Goal: Task Accomplishment & Management: Manage account settings

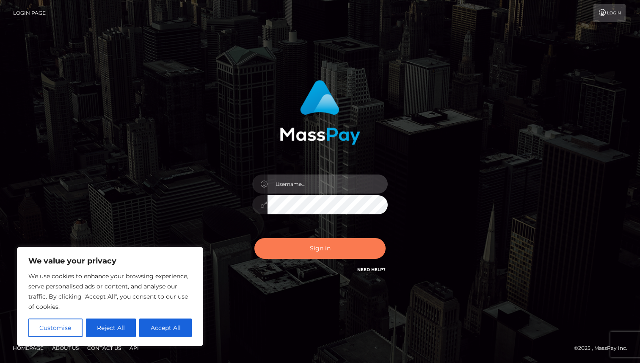
type input "rhai.club"
click at [296, 251] on button "Sign in" at bounding box center [319, 248] width 131 height 21
type input "[DOMAIN_NAME]"
click at [296, 251] on button "Sign in" at bounding box center [319, 248] width 131 height 21
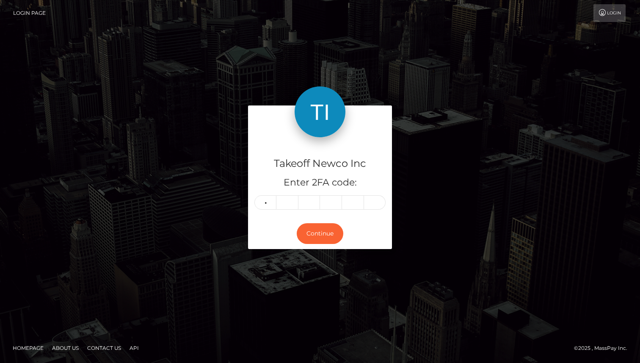
type input "6"
type input "5"
type input "7"
type input "1"
type input "2"
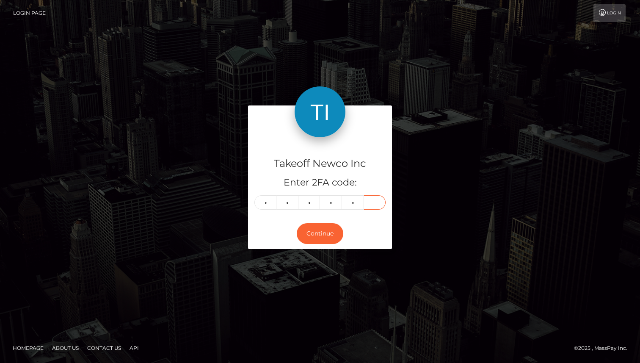
type input "5"
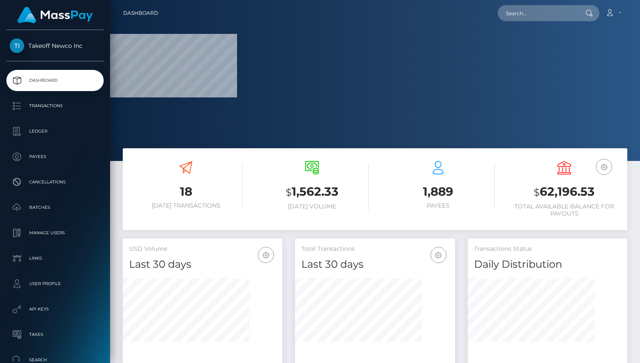
click at [321, 243] on div "Total Transactions Last 30 days Last 30 days Last 60 days Last 90 days" at bounding box center [375, 254] width 160 height 33
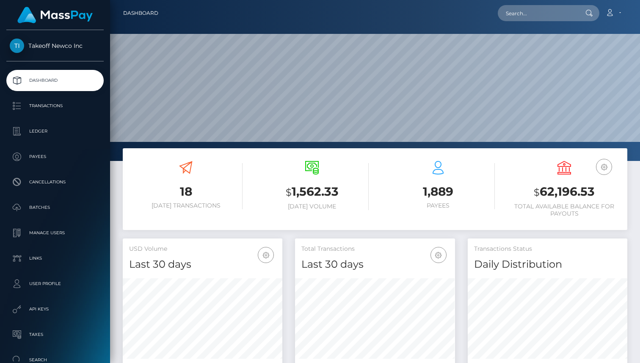
scroll to position [150, 160]
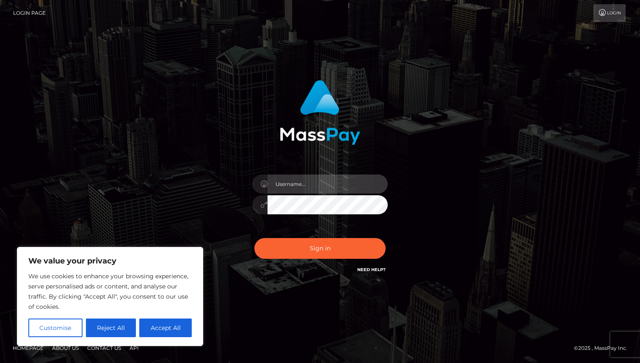
type input "[DOMAIN_NAME]"
click at [94, 2] on nav "Login Page Login" at bounding box center [320, 13] width 640 height 26
